Goal: Navigation & Orientation: Find specific page/section

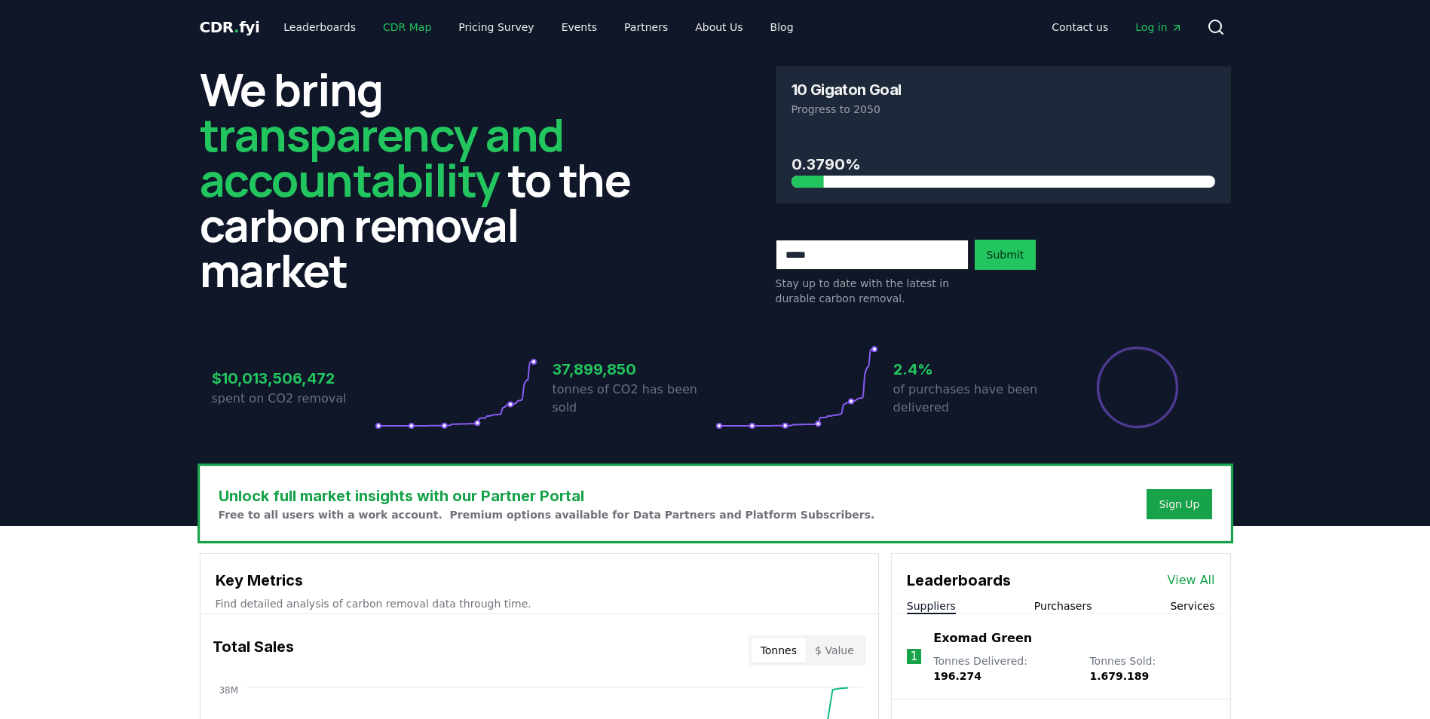
click at [390, 30] on link "CDR Map" at bounding box center [407, 27] width 72 height 27
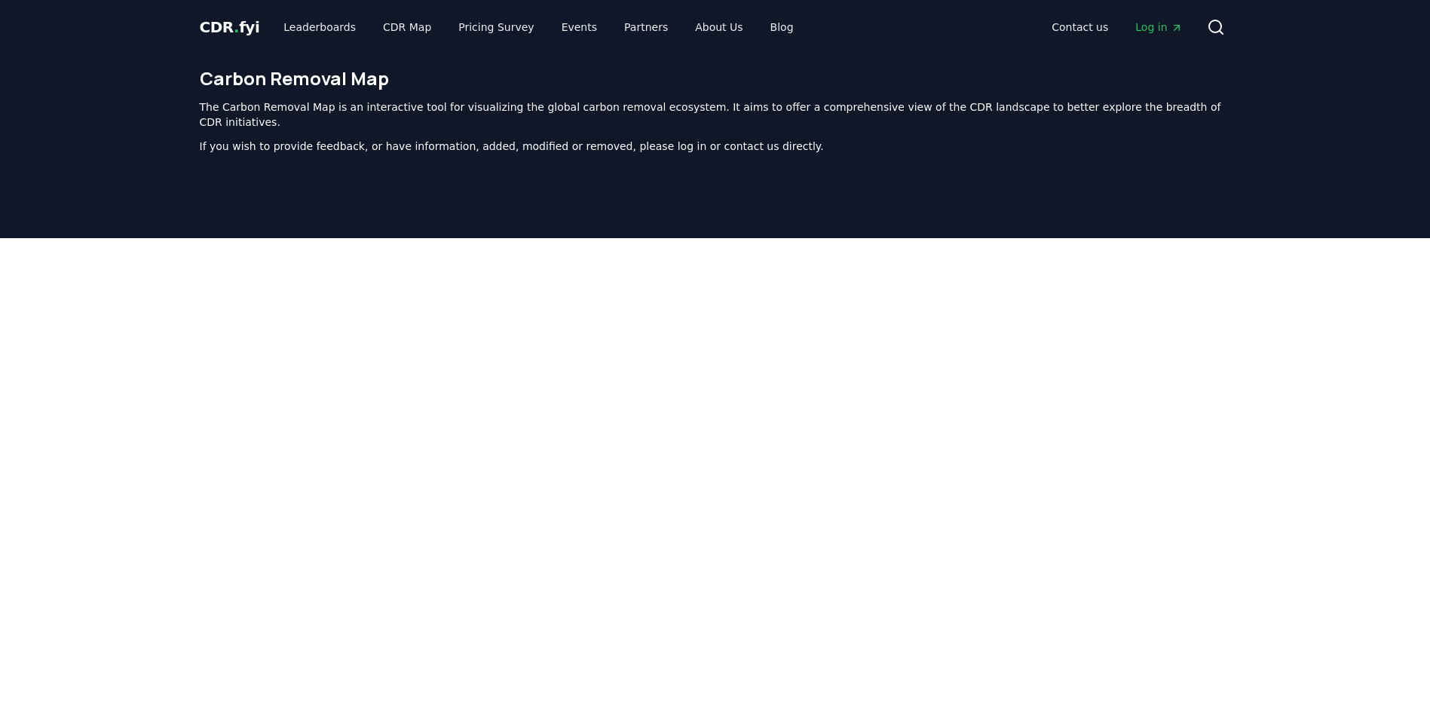
scroll to position [226, 0]
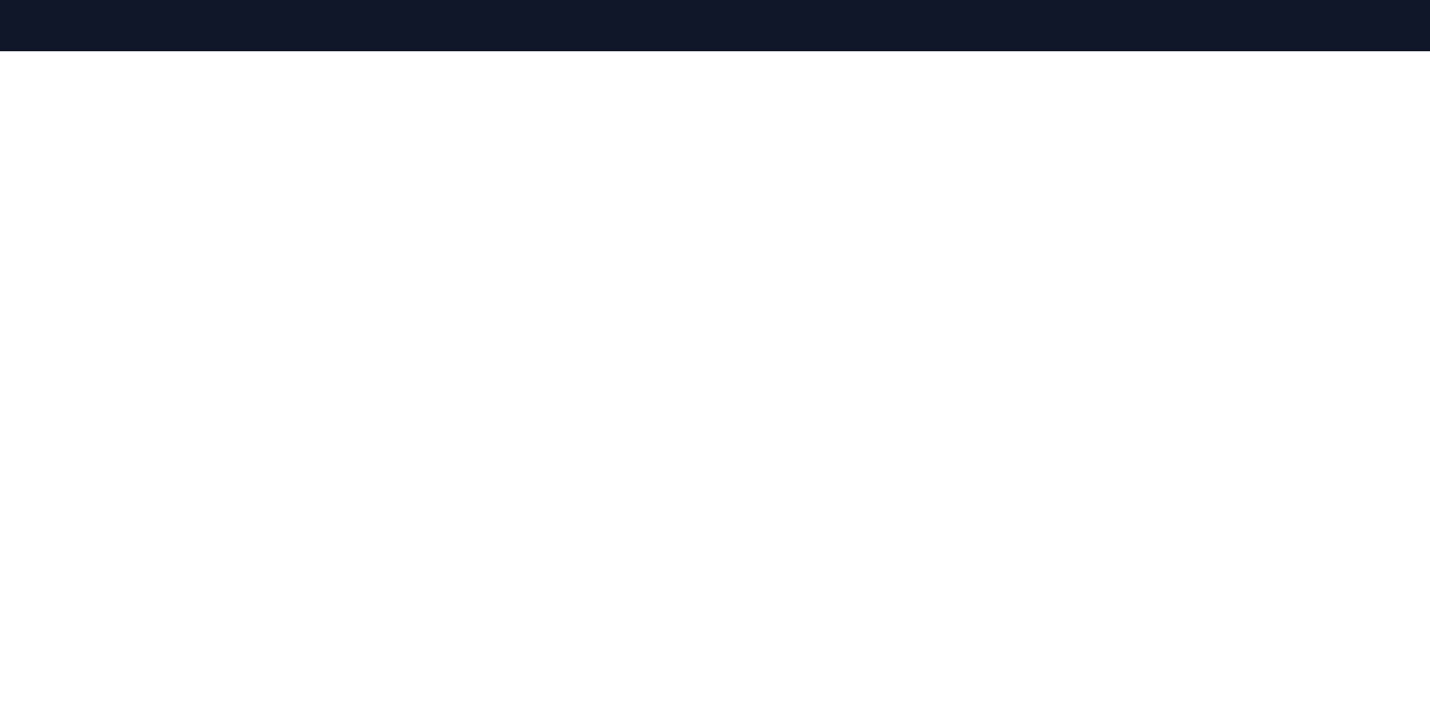
scroll to position [163, 0]
